Goal: Navigation & Orientation: Find specific page/section

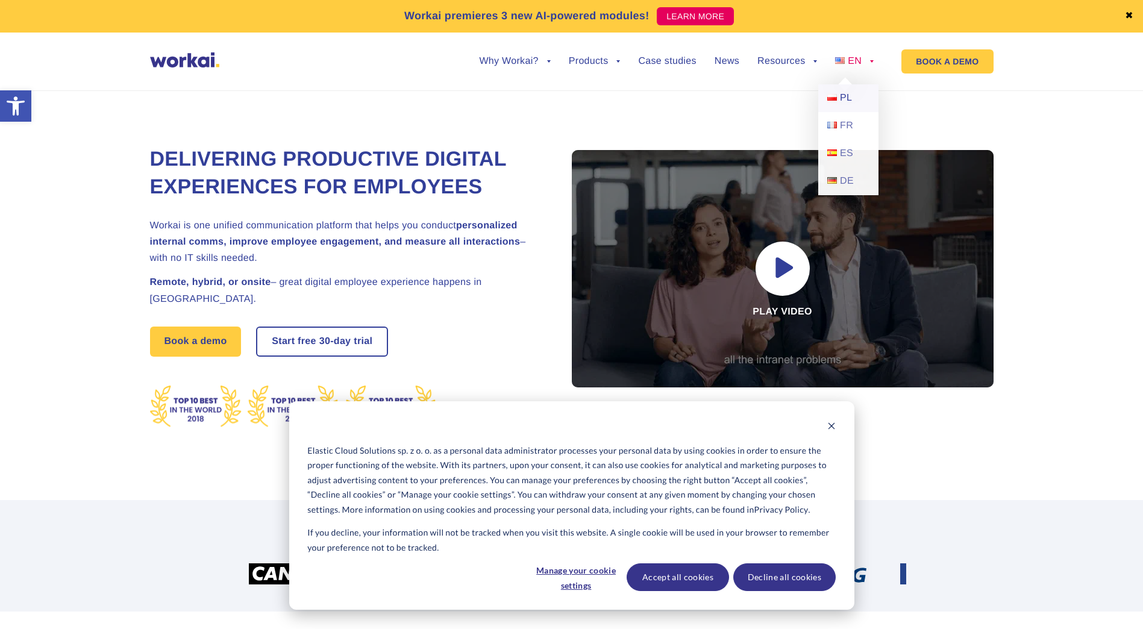
click at [852, 96] on span "PL" at bounding box center [846, 98] width 12 height 10
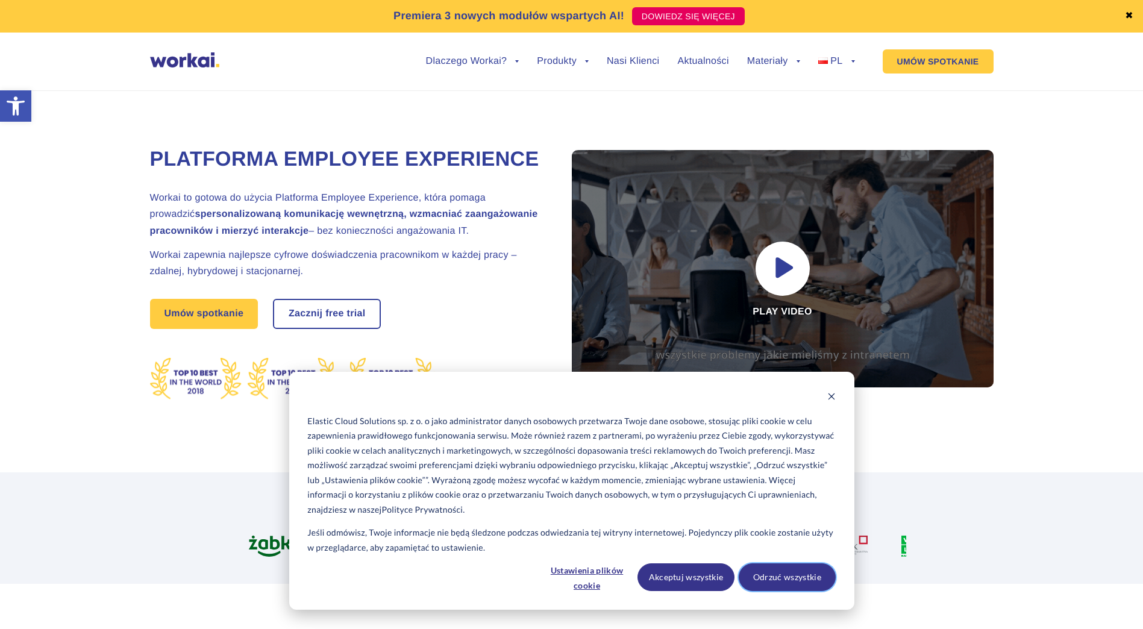
drag, startPoint x: 773, startPoint y: 574, endPoint x: 773, endPoint y: 563, distance: 10.8
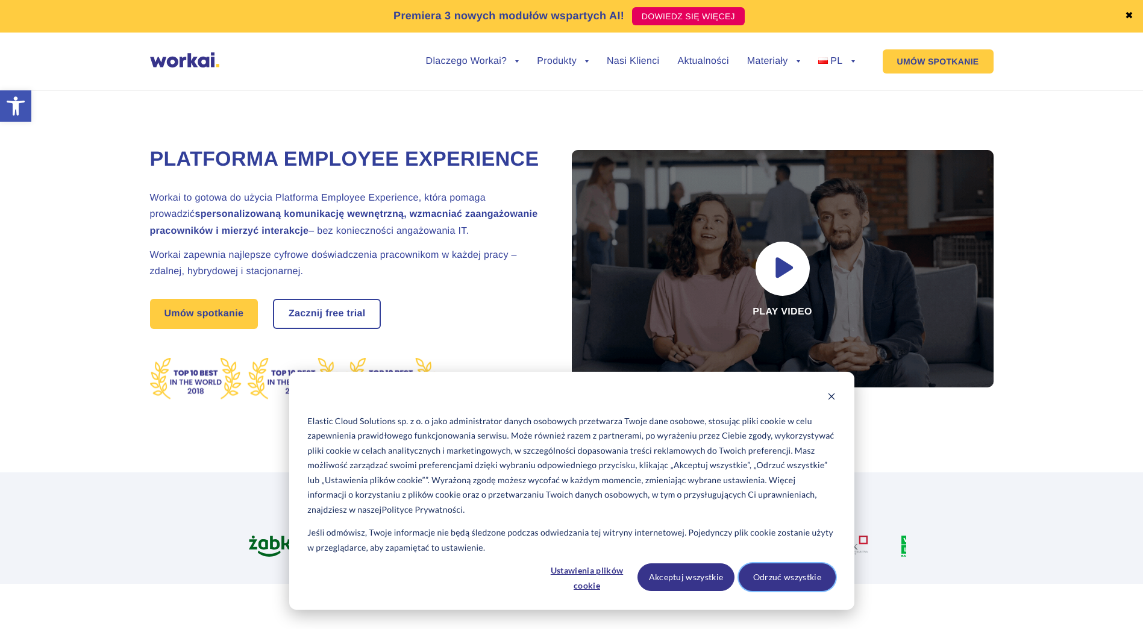
click at [773, 571] on button "Odrzuć wszystkie" at bounding box center [787, 577] width 97 height 28
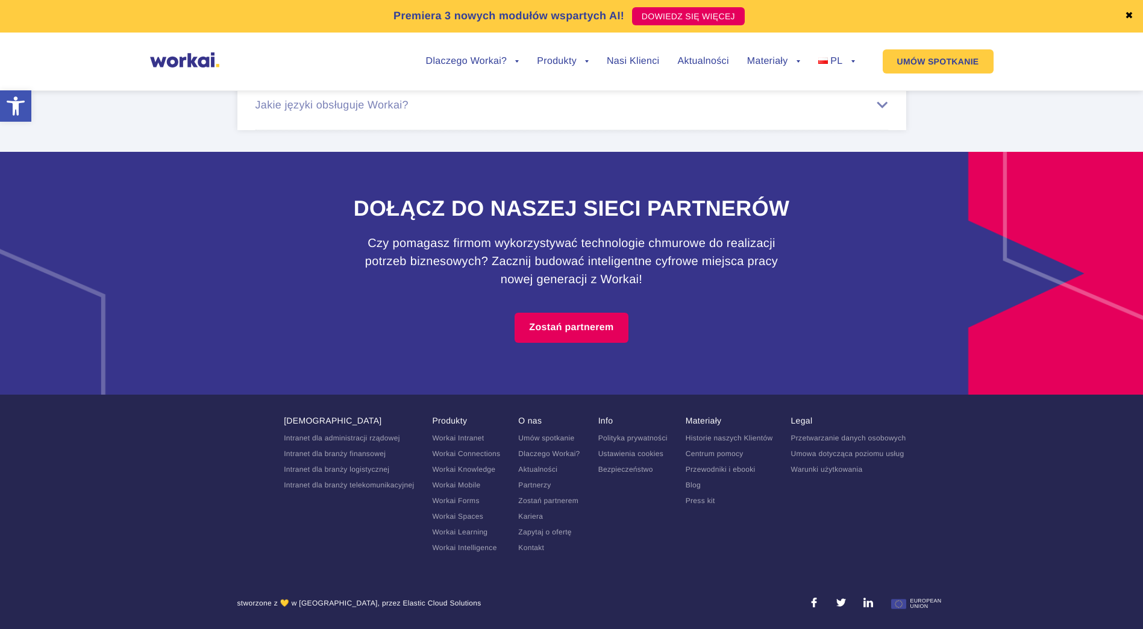
scroll to position [7533, 0]
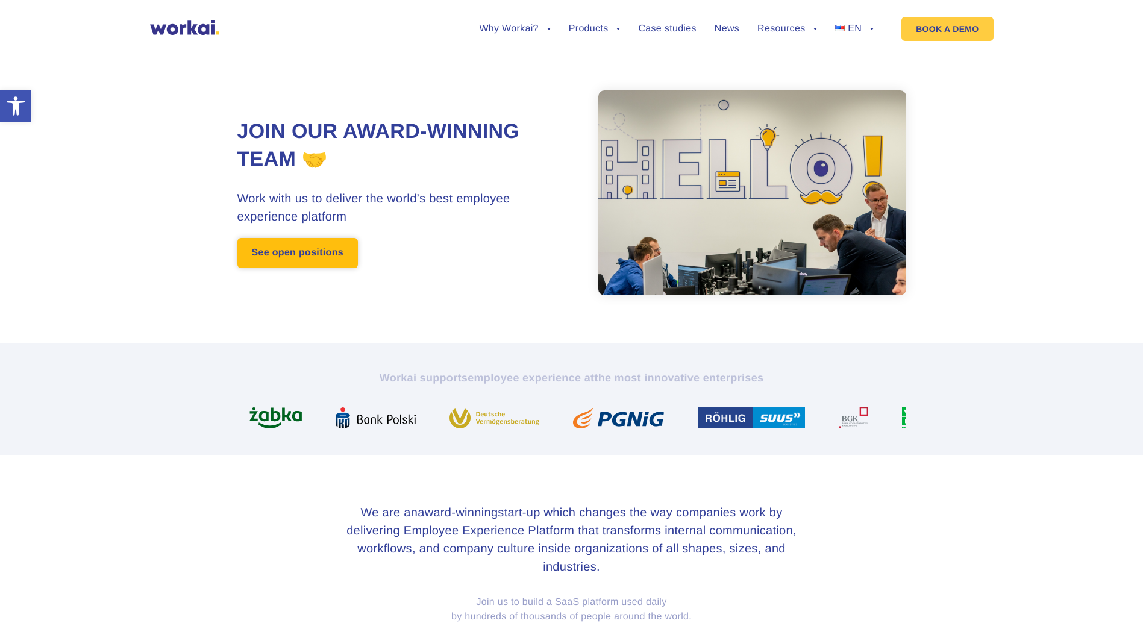
click at [258, 261] on link "See open positions" at bounding box center [297, 253] width 121 height 30
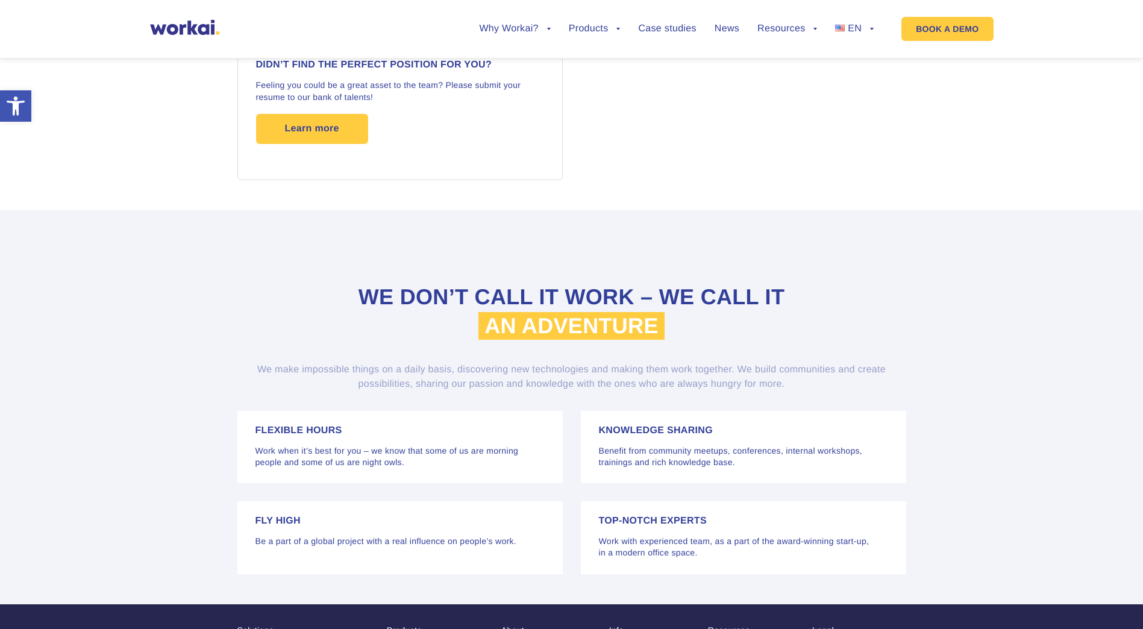
scroll to position [2256, 0]
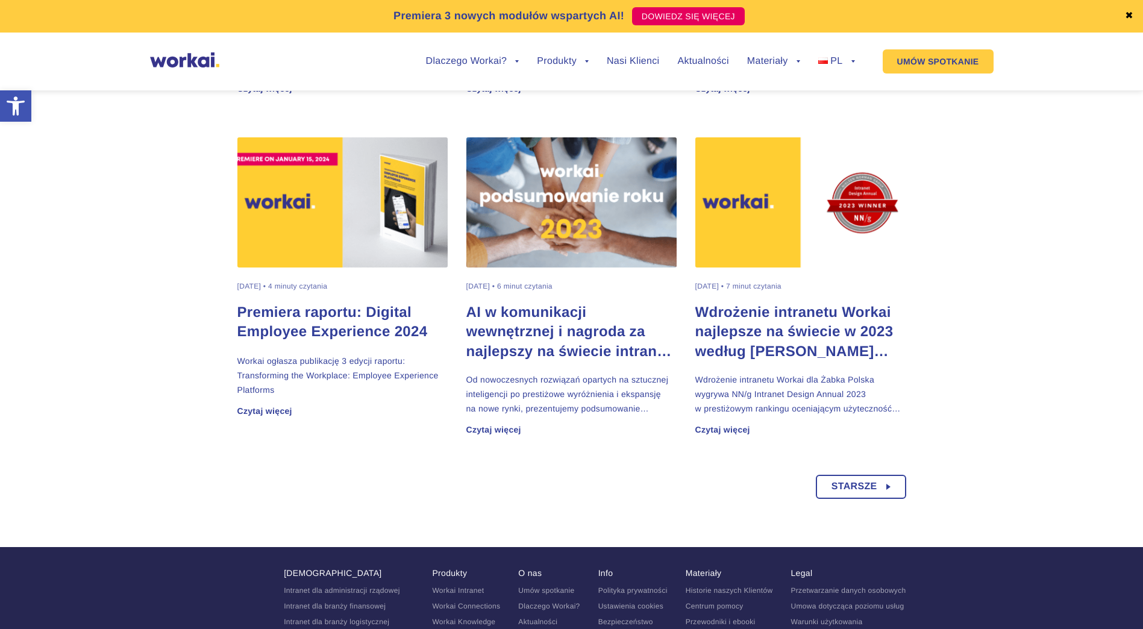
scroll to position [876, 0]
